Goal: Task Accomplishment & Management: Manage account settings

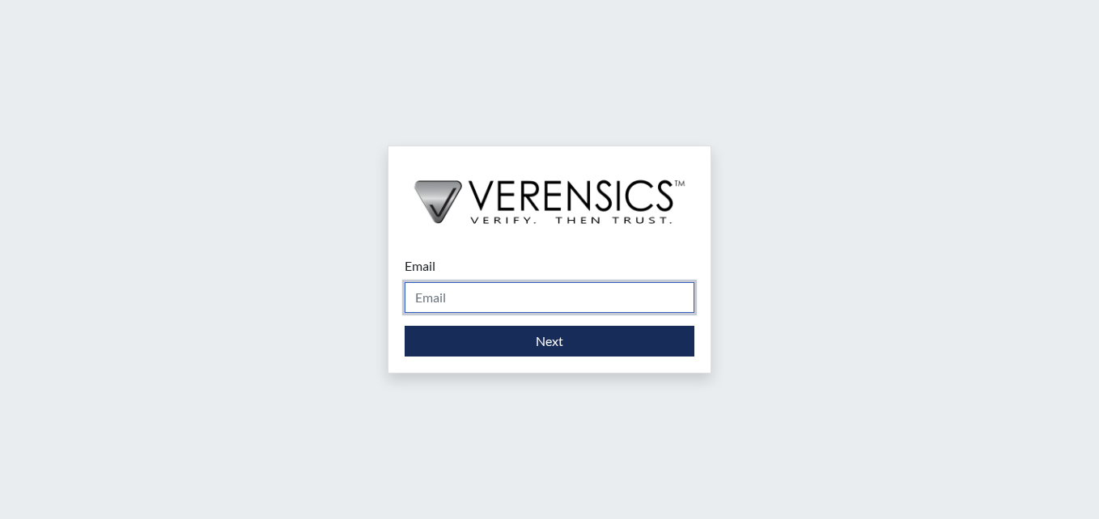
click at [472, 301] on input "Email" at bounding box center [550, 297] width 290 height 31
type input "[EMAIL_ADDRESS][PERSON_NAME][DOMAIN_NAME]"
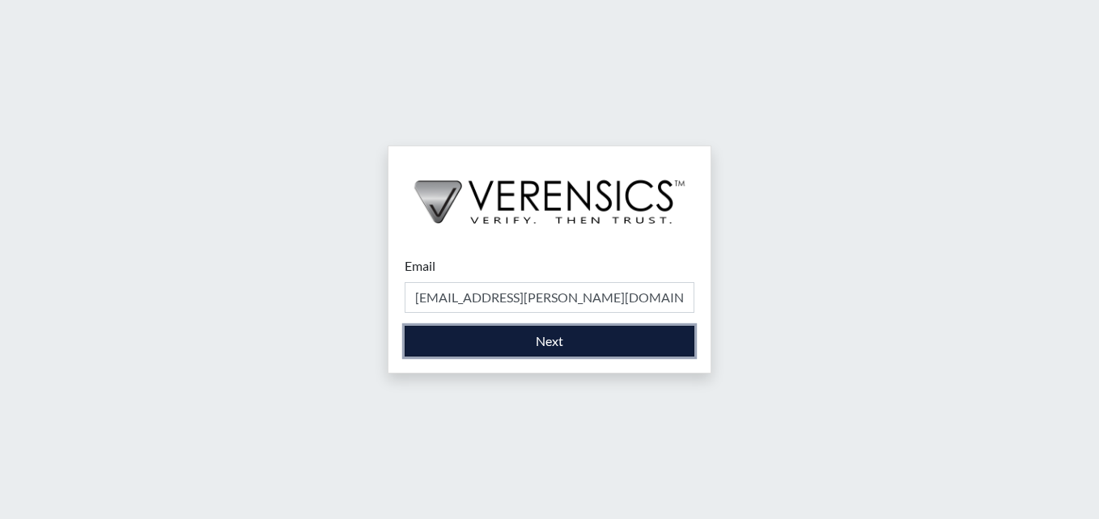
click at [550, 341] on button "Next" at bounding box center [550, 341] width 290 height 31
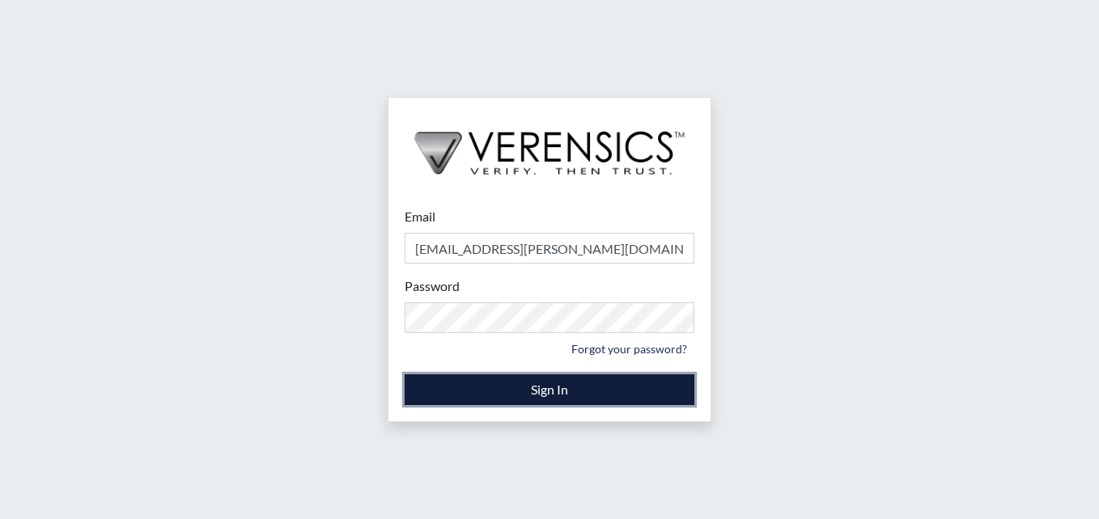
click at [560, 393] on button "Sign In" at bounding box center [550, 390] width 290 height 31
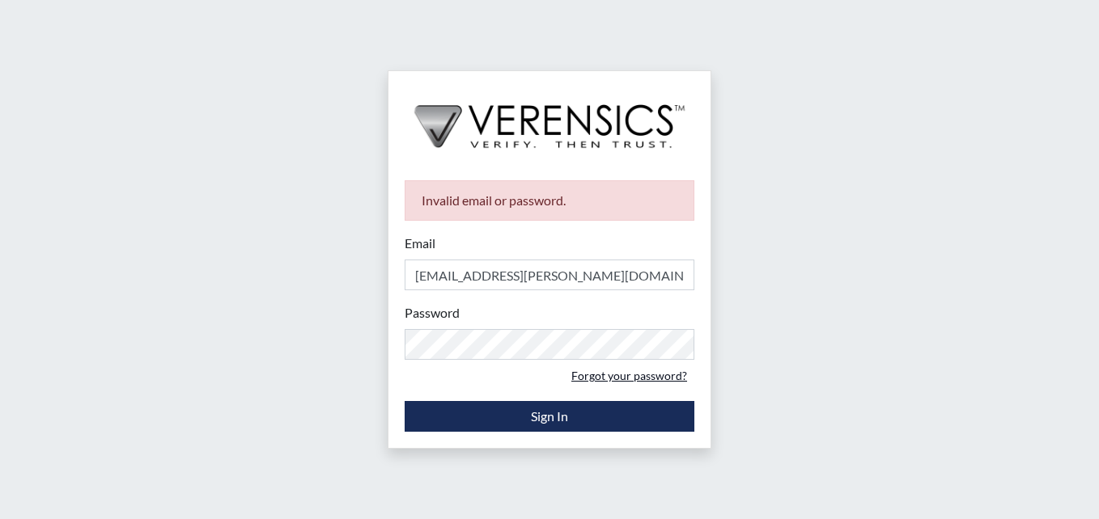
click at [644, 375] on link "Forgot your password?" at bounding box center [629, 375] width 130 height 25
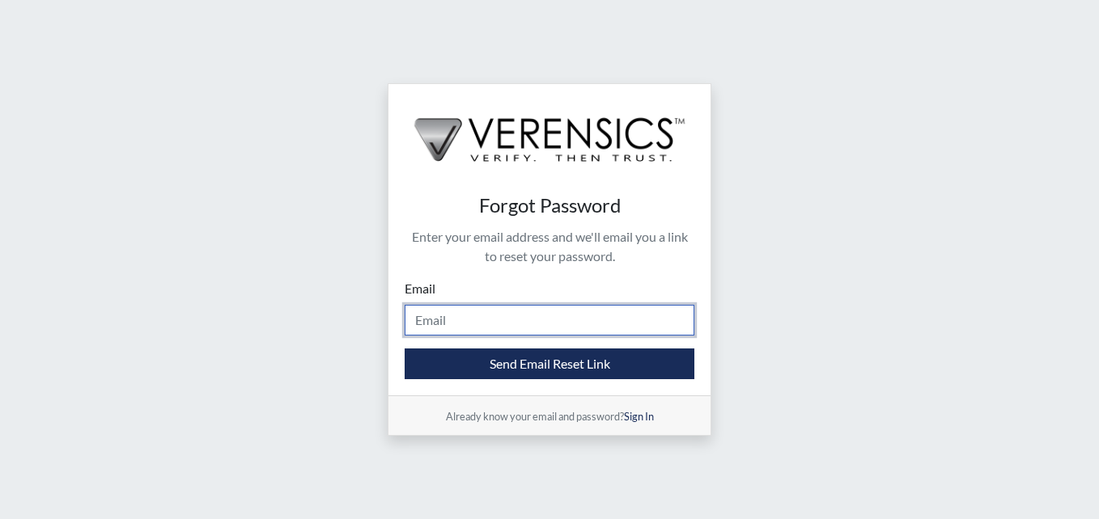
click at [574, 331] on input "Email" at bounding box center [550, 320] width 290 height 31
type input "[EMAIL_ADDRESS][PERSON_NAME][DOMAIN_NAME]"
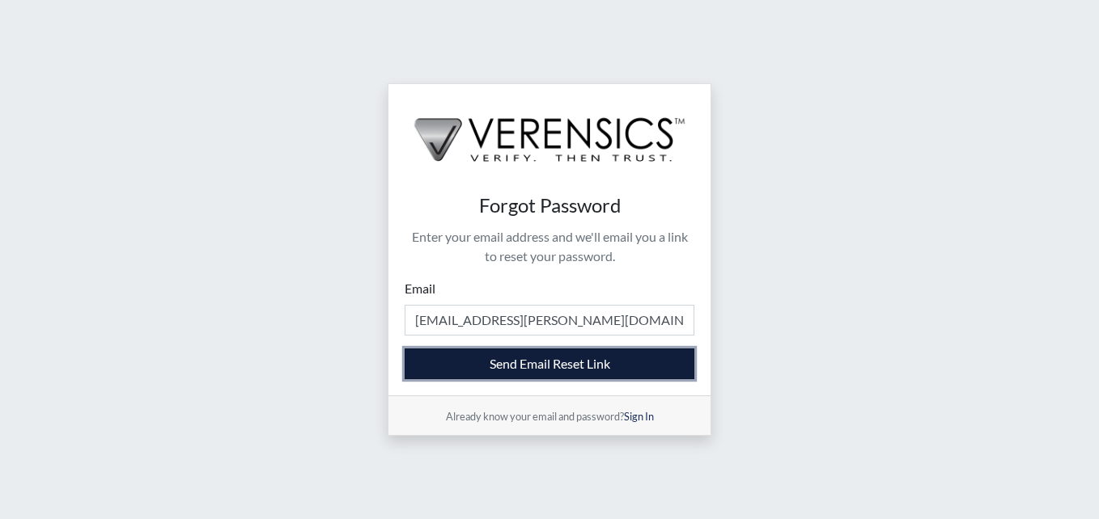
click at [587, 365] on button "Send Email Reset Link" at bounding box center [550, 364] width 290 height 31
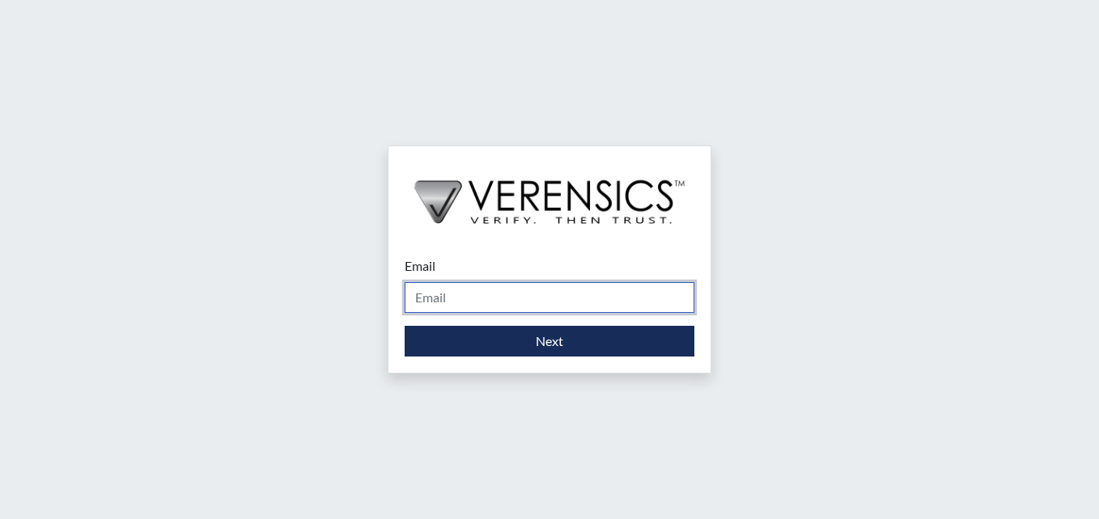
drag, startPoint x: 638, startPoint y: 291, endPoint x: 638, endPoint y: 306, distance: 14.6
click at [638, 303] on input "Email" at bounding box center [550, 297] width 290 height 31
type input "[EMAIL_ADDRESS][PERSON_NAME][DOMAIN_NAME]"
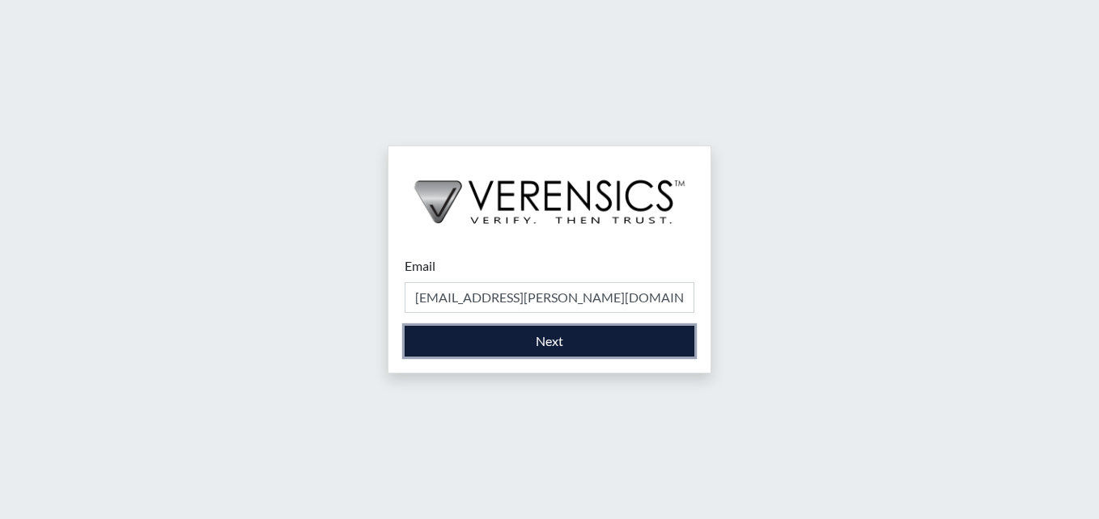
click at [518, 341] on button "Next" at bounding box center [550, 341] width 290 height 31
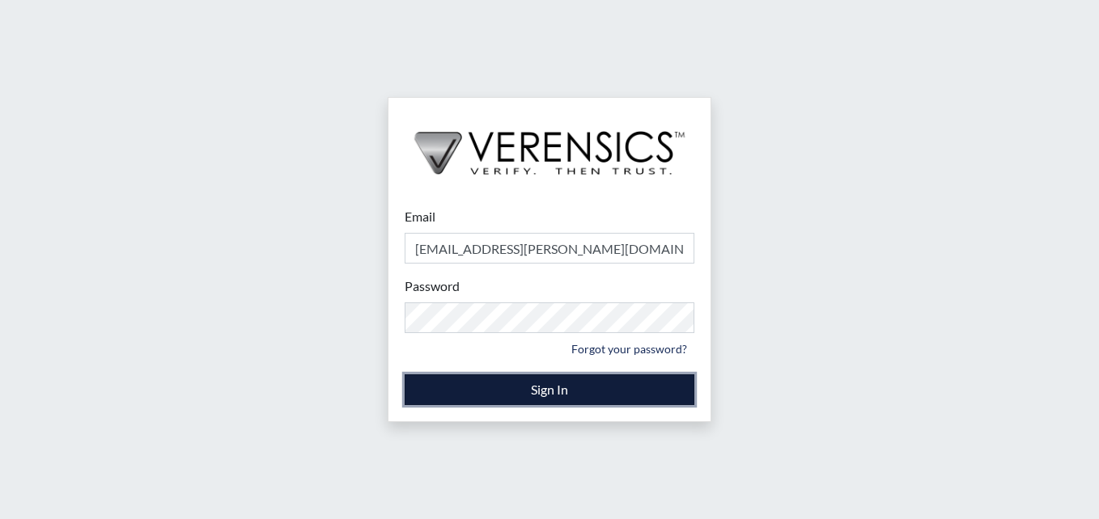
click at [483, 379] on button "Sign In" at bounding box center [550, 390] width 290 height 31
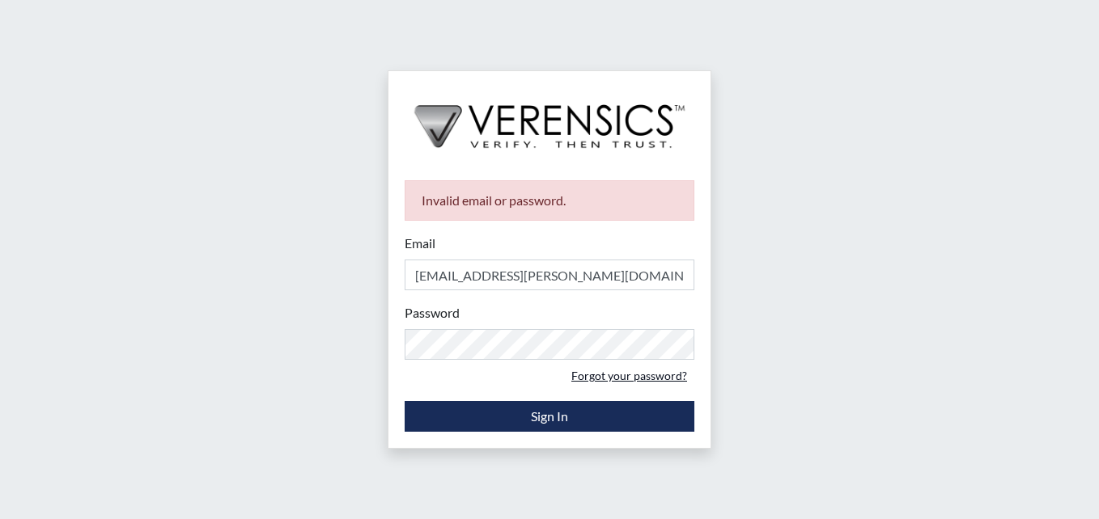
click at [666, 370] on link "Forgot your password?" at bounding box center [629, 375] width 130 height 25
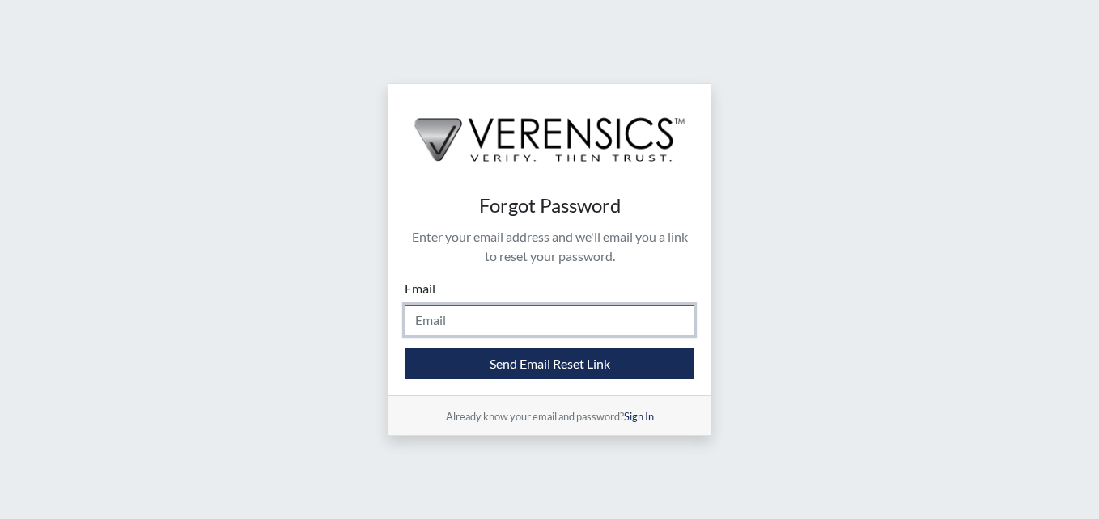
click at [508, 307] on input "Email" at bounding box center [550, 320] width 290 height 31
type input "[EMAIL_ADDRESS][PERSON_NAME][DOMAIN_NAME]"
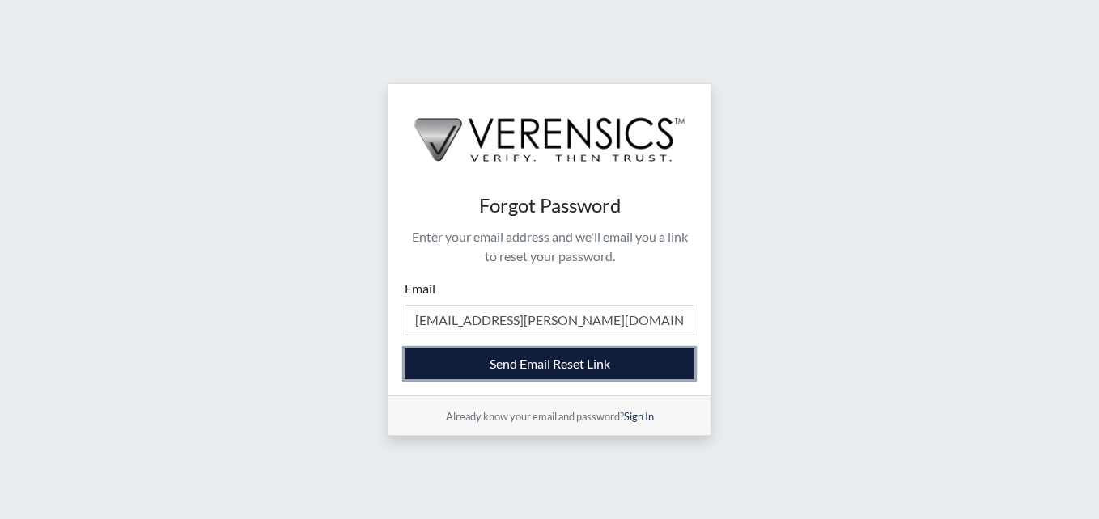
click at [549, 370] on button "Send Email Reset Link" at bounding box center [550, 364] width 290 height 31
